Goal: Information Seeking & Learning: Learn about a topic

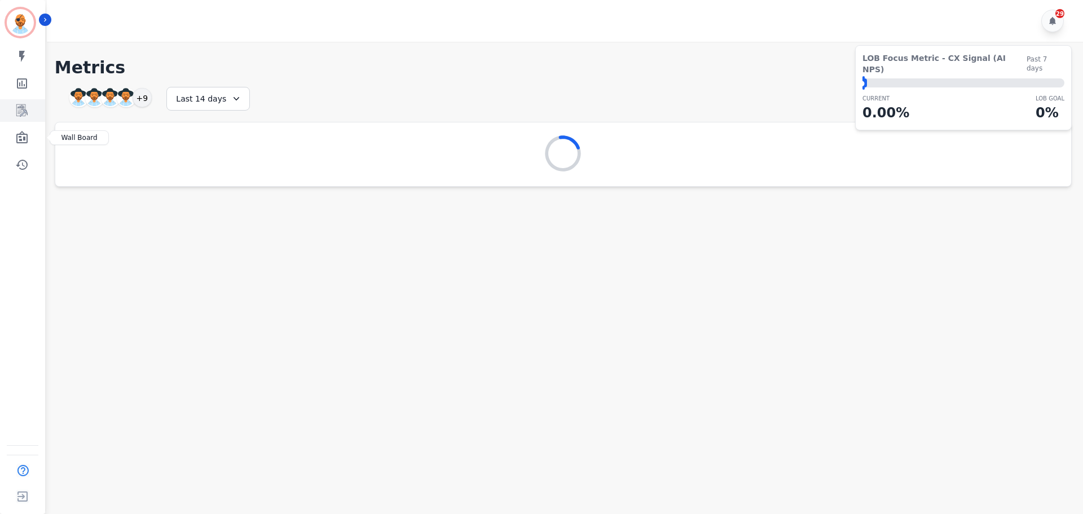
click at [23, 113] on icon "Sidebar" at bounding box center [22, 111] width 9 height 11
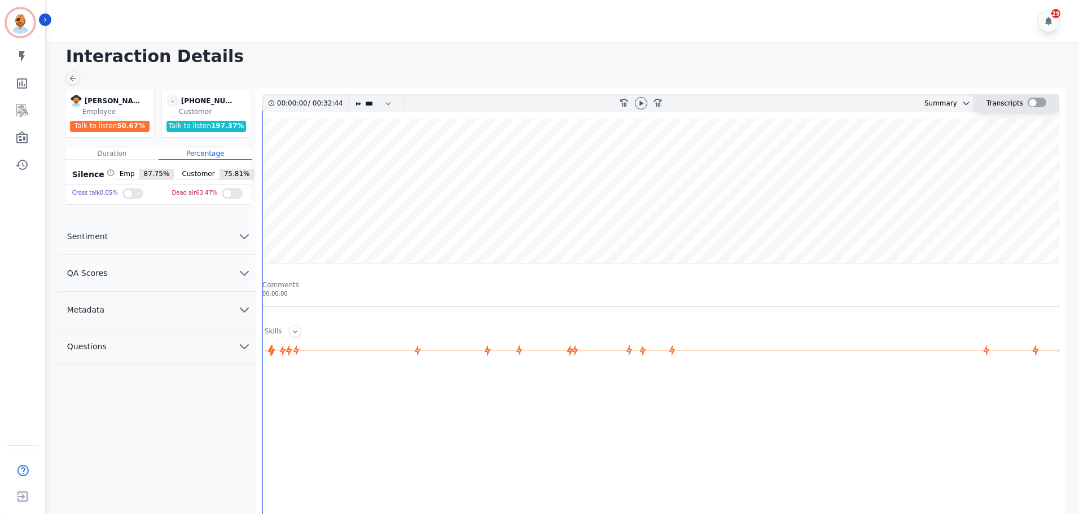
click at [1034, 104] on div at bounding box center [1036, 103] width 19 height 10
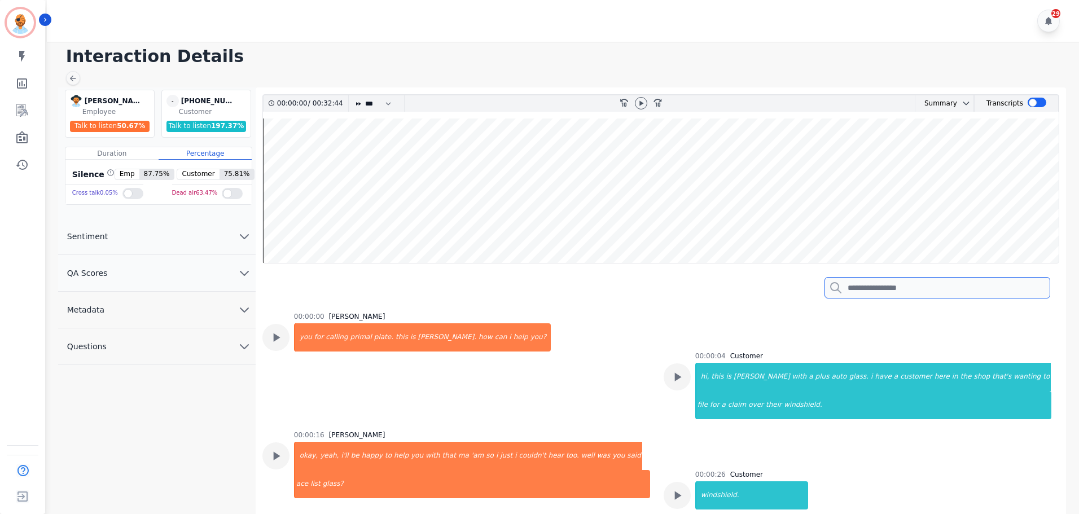
click at [910, 282] on input "search" at bounding box center [937, 287] width 226 height 21
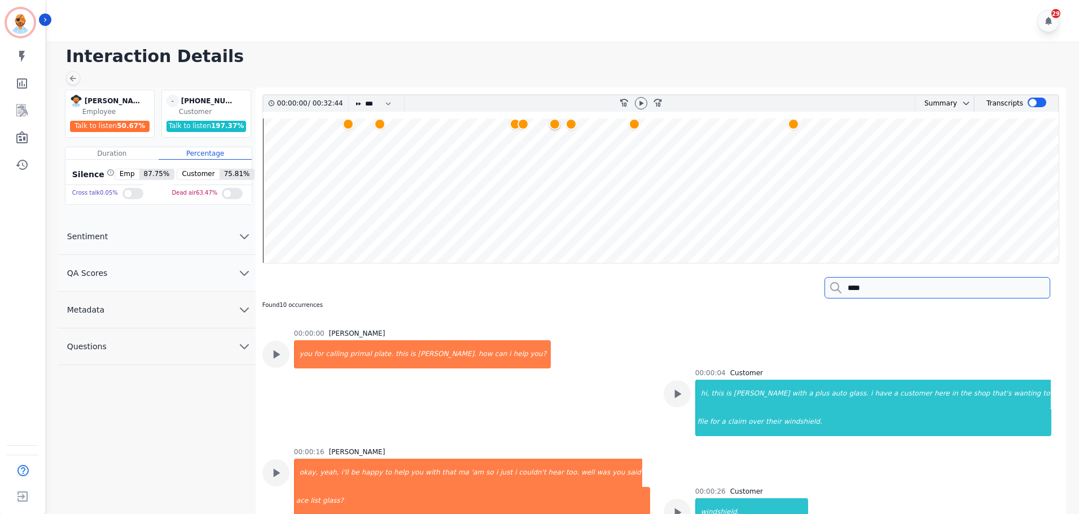
type input "****"
click at [344, 151] on wave at bounding box center [661, 190] width 796 height 144
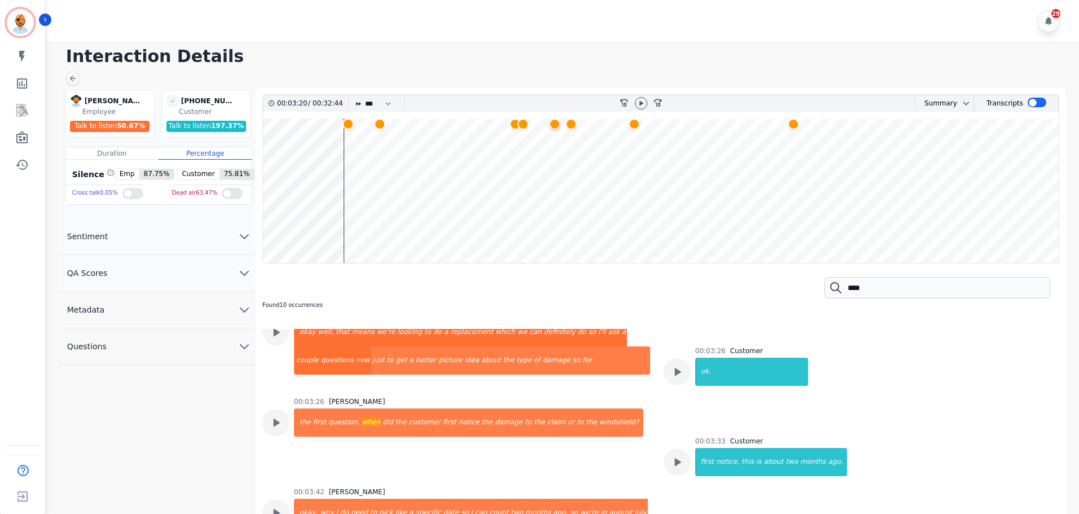
scroll to position [1326, 0]
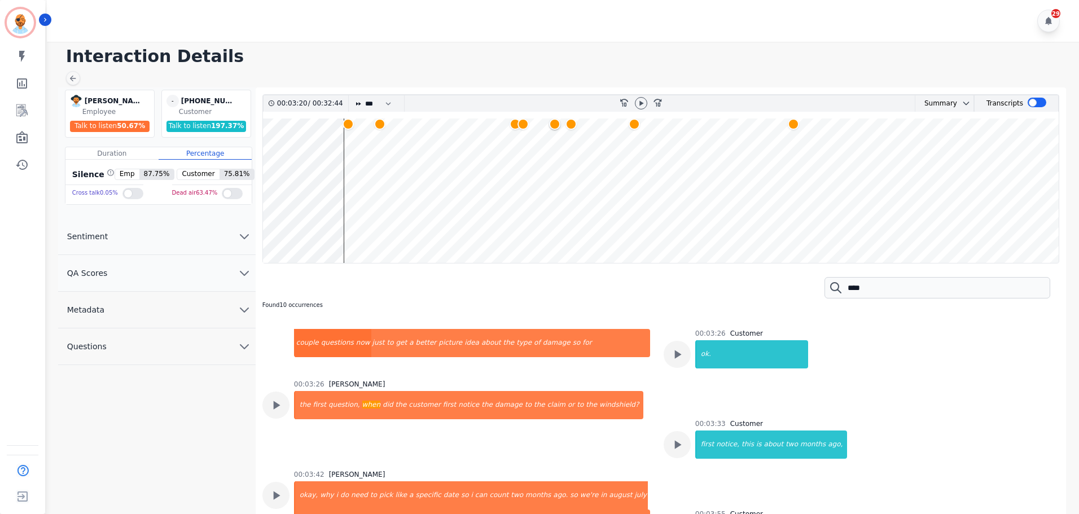
click at [380, 147] on wave at bounding box center [661, 190] width 796 height 144
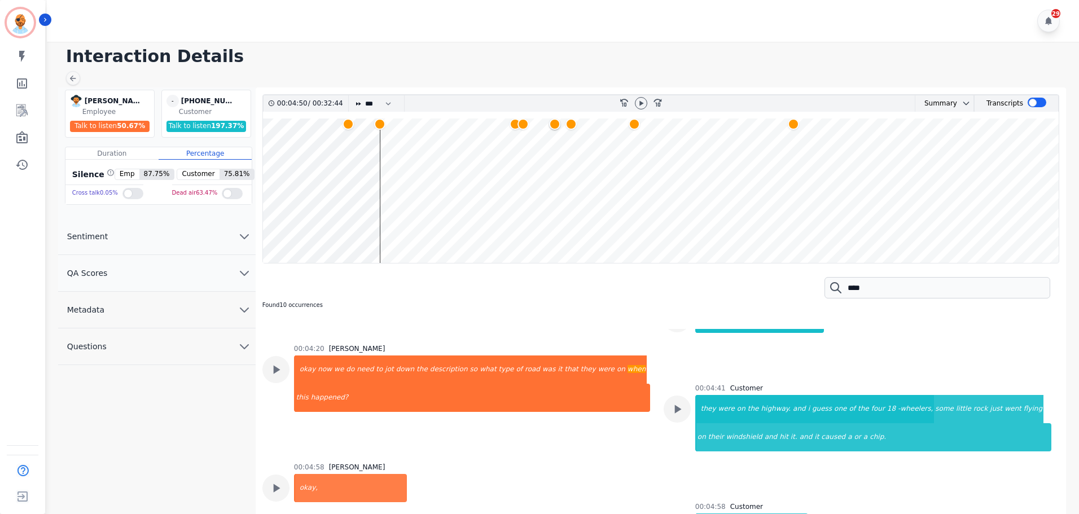
scroll to position [1884, 0]
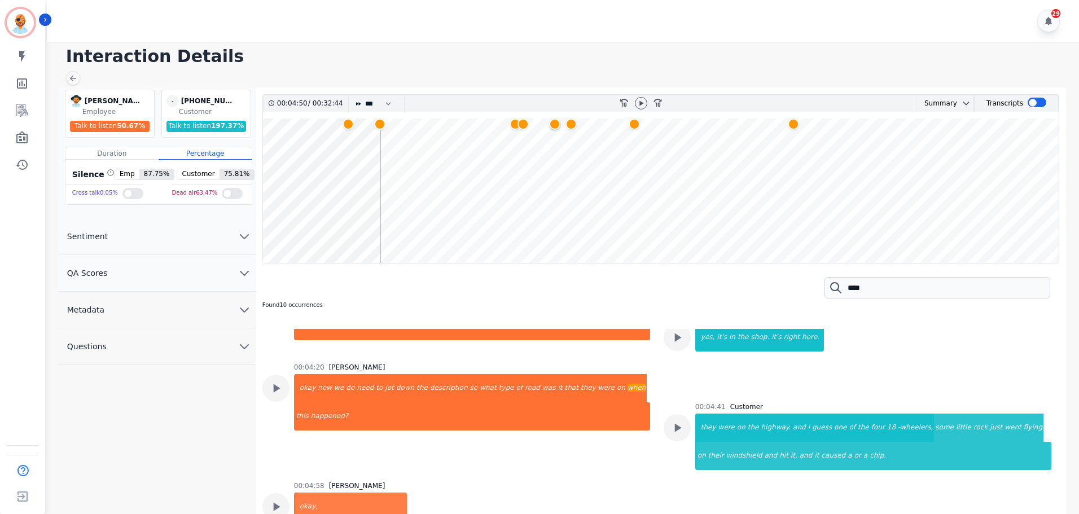
click at [514, 144] on wave at bounding box center [661, 190] width 796 height 144
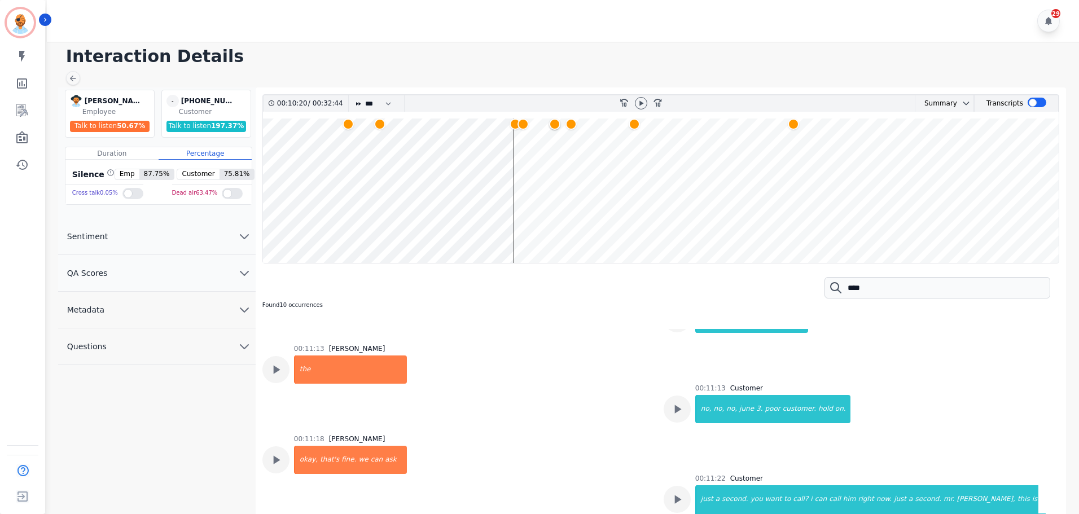
scroll to position [3944, 0]
